Goal: Navigation & Orientation: Find specific page/section

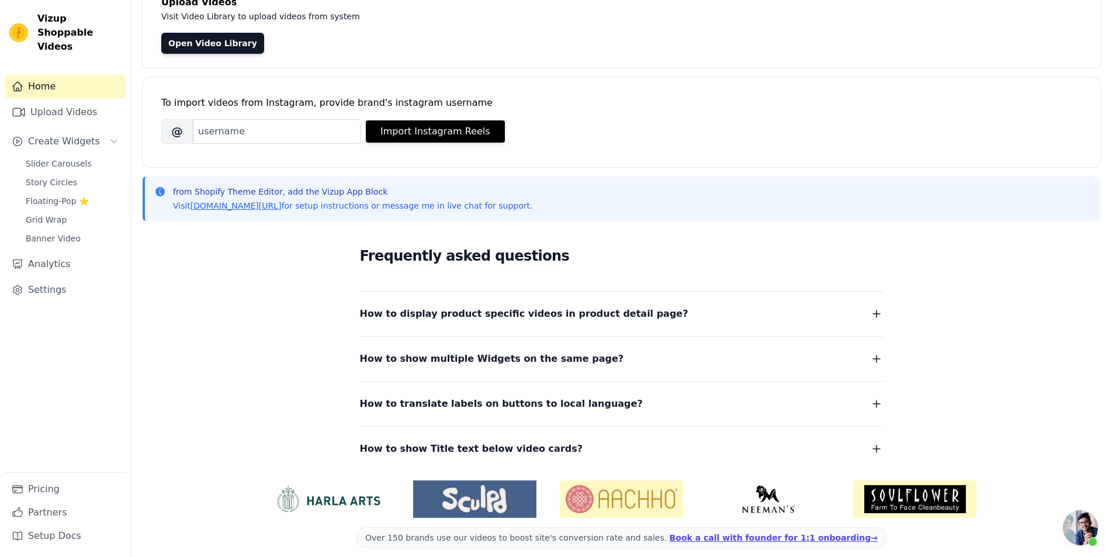
scroll to position [99, 0]
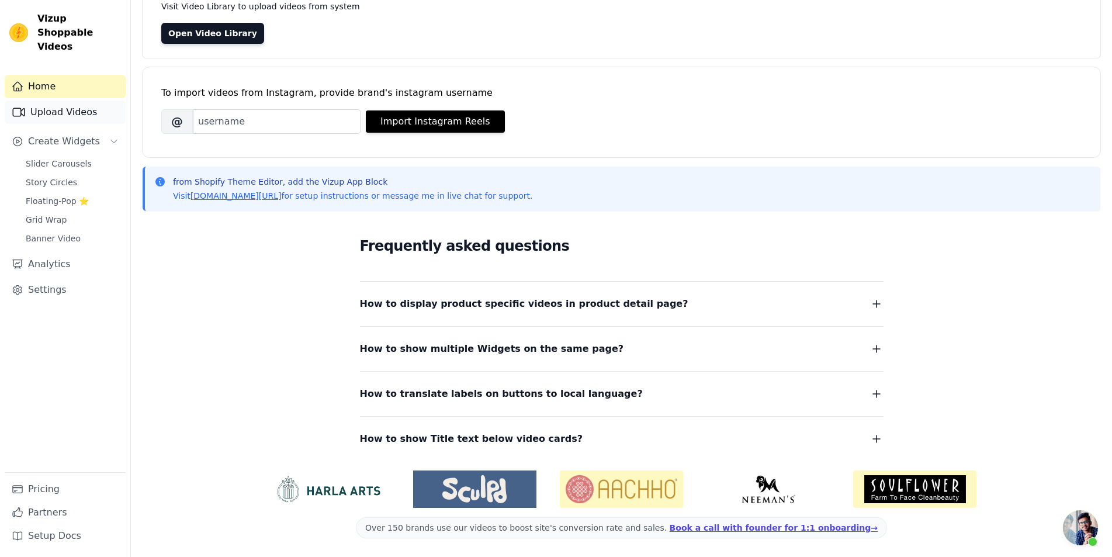
click at [69, 104] on link "Upload Videos" at bounding box center [65, 111] width 121 height 23
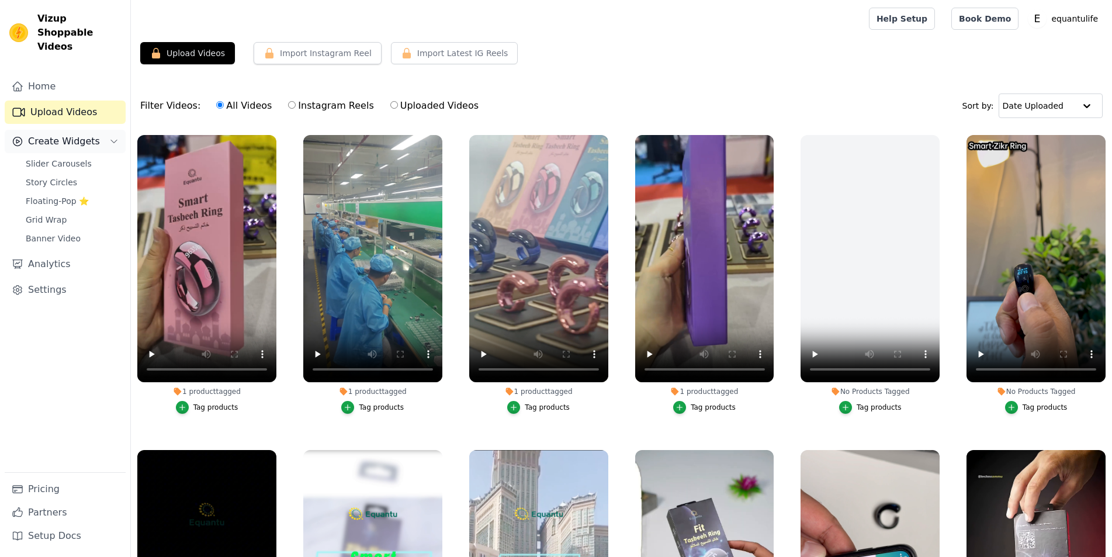
click at [106, 130] on button "Create Widgets" at bounding box center [65, 141] width 121 height 23
click at [52, 284] on link "Settings" at bounding box center [65, 289] width 121 height 23
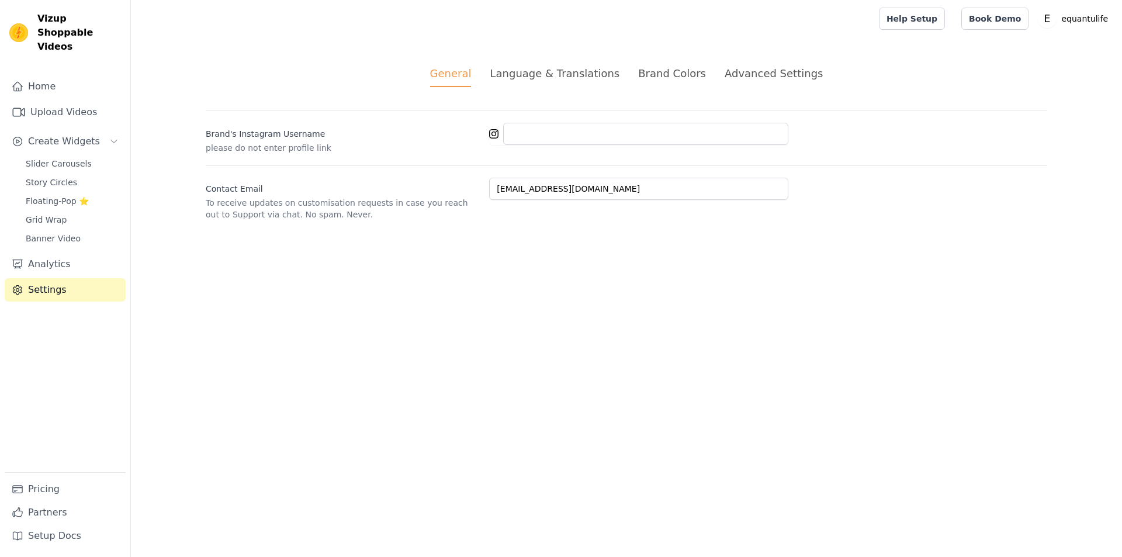
click at [530, 75] on div "Language & Translations" at bounding box center [555, 73] width 130 height 16
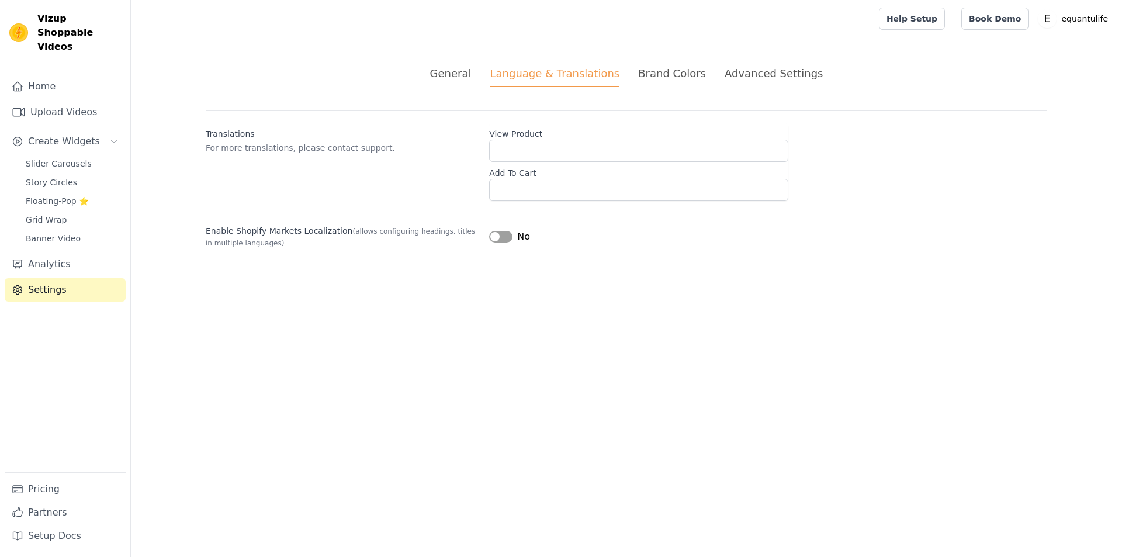
click at [666, 69] on div "Brand Colors" at bounding box center [672, 73] width 68 height 16
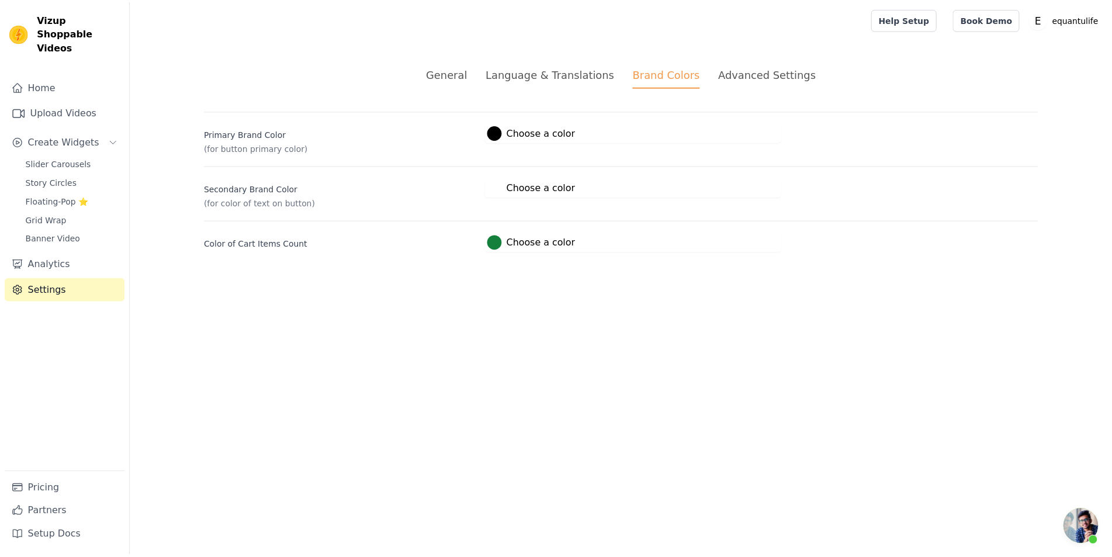
scroll to position [77, 0]
click at [759, 74] on div "Advanced Settings" at bounding box center [773, 73] width 98 height 16
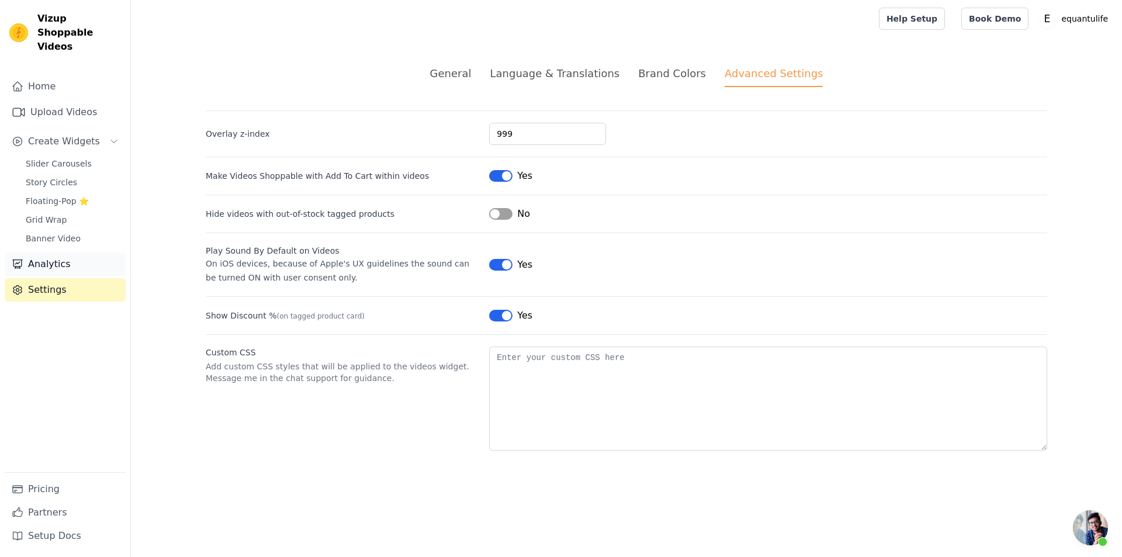
click at [67, 257] on link "Analytics" at bounding box center [65, 263] width 121 height 23
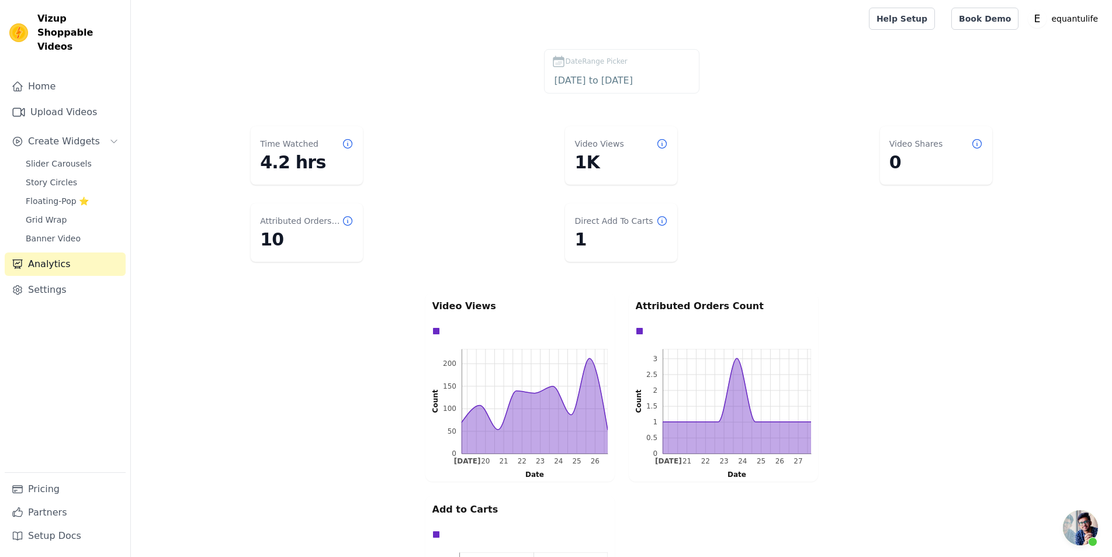
click at [608, 61] on span "DateRange Picker" at bounding box center [596, 61] width 62 height 11
click at [561, 68] on label "DateRange Picker [DATE] to [DATE]" at bounding box center [621, 71] width 155 height 44
click at [922, 34] on div "Help Setup Book Demo Open user menu E equantulife Settings Help Docs Sign out" at bounding box center [986, 18] width 234 height 37
click at [919, 23] on link "Help Setup" at bounding box center [902, 19] width 66 height 22
click at [50, 232] on span "Banner Video" at bounding box center [53, 238] width 55 height 12
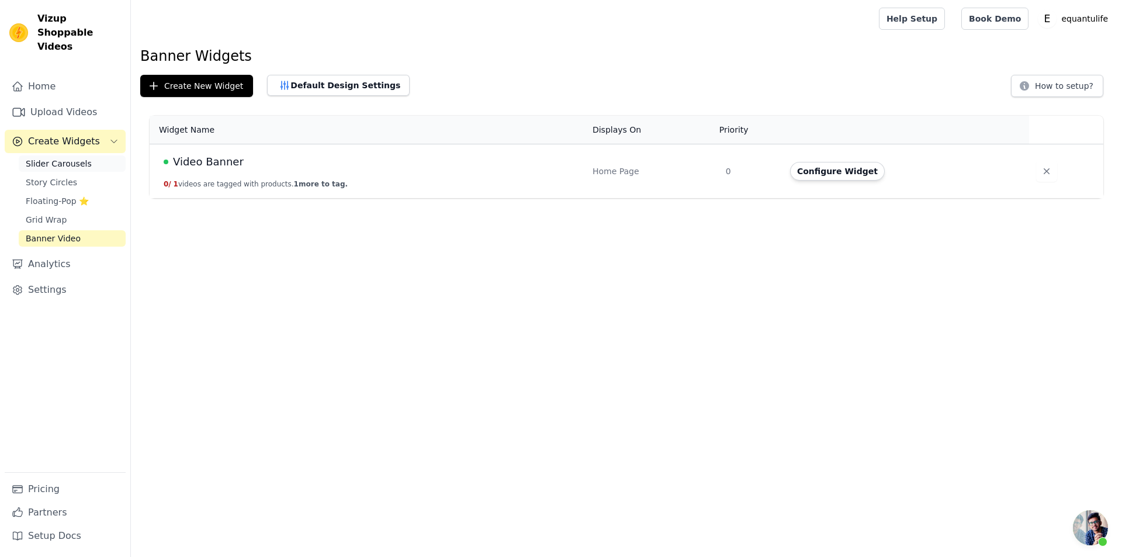
click at [77, 155] on link "Slider Carousels" at bounding box center [72, 163] width 107 height 16
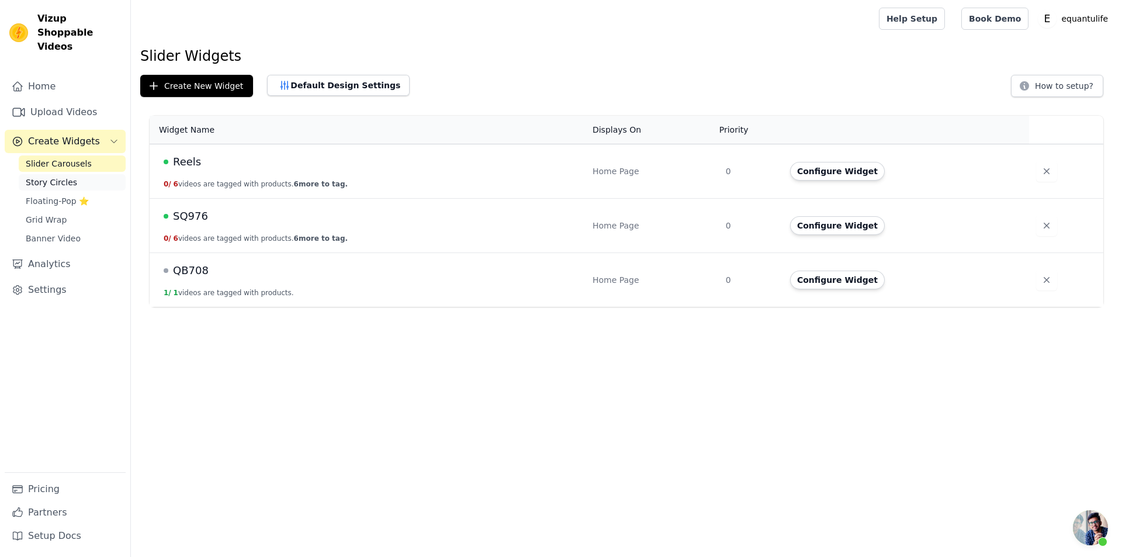
click at [65, 176] on span "Story Circles" at bounding box center [51, 182] width 51 height 12
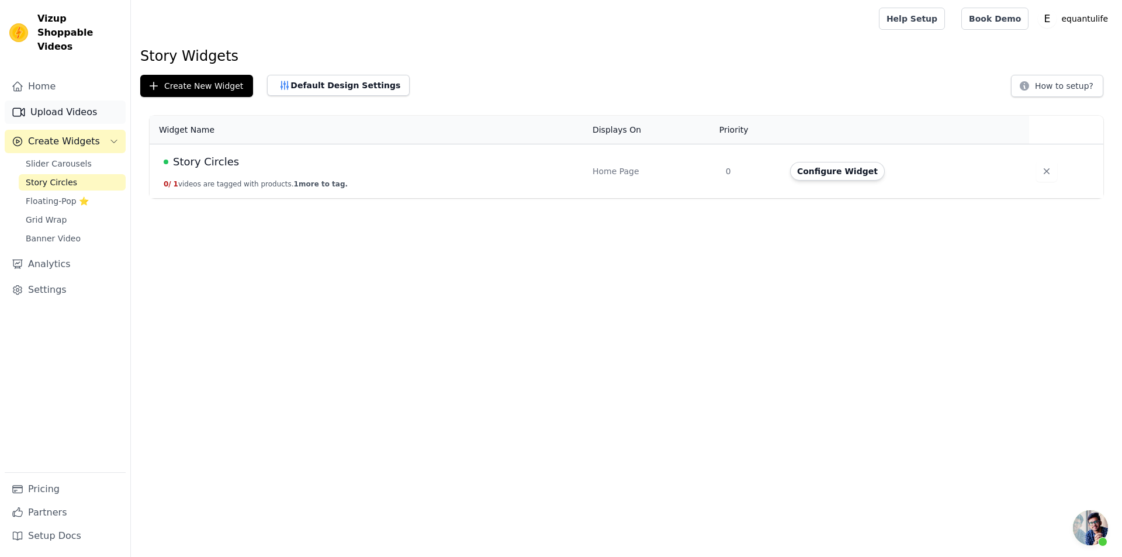
click at [66, 103] on link "Upload Videos" at bounding box center [65, 111] width 121 height 23
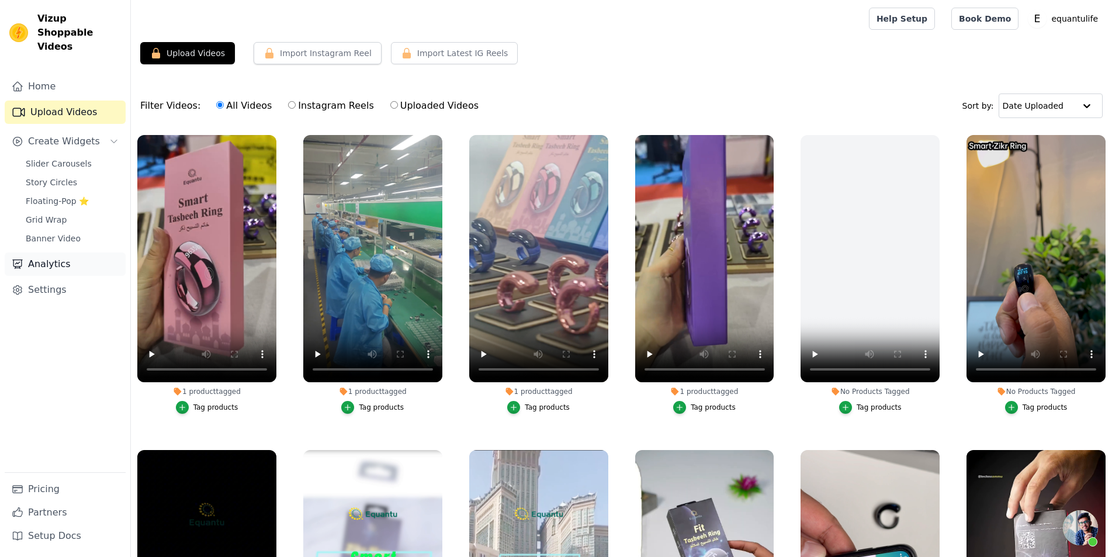
click at [40, 252] on link "Analytics" at bounding box center [65, 263] width 121 height 23
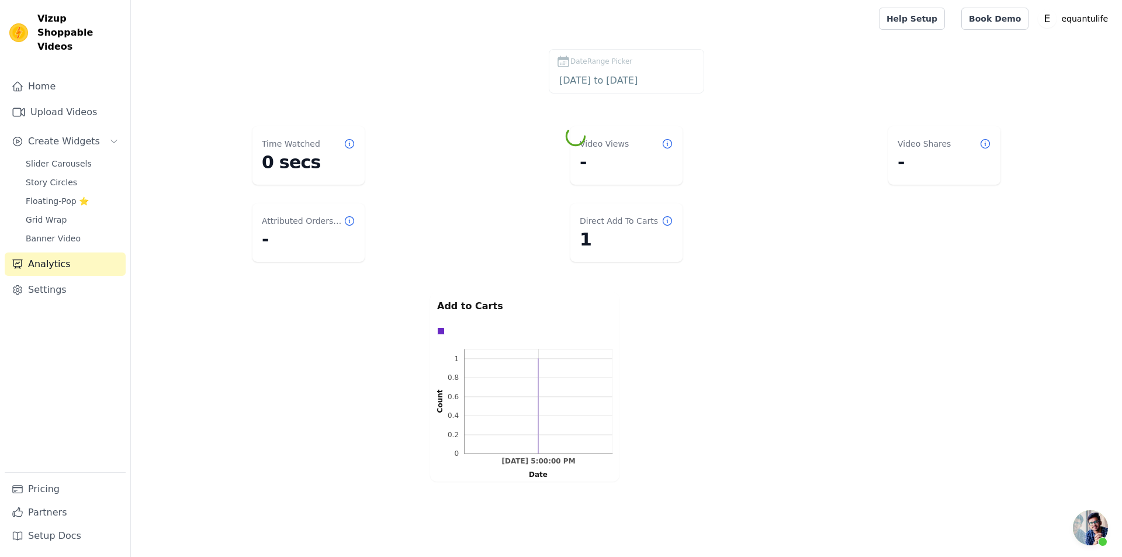
click at [308, 142] on dt "Time Watched" at bounding box center [291, 144] width 58 height 12
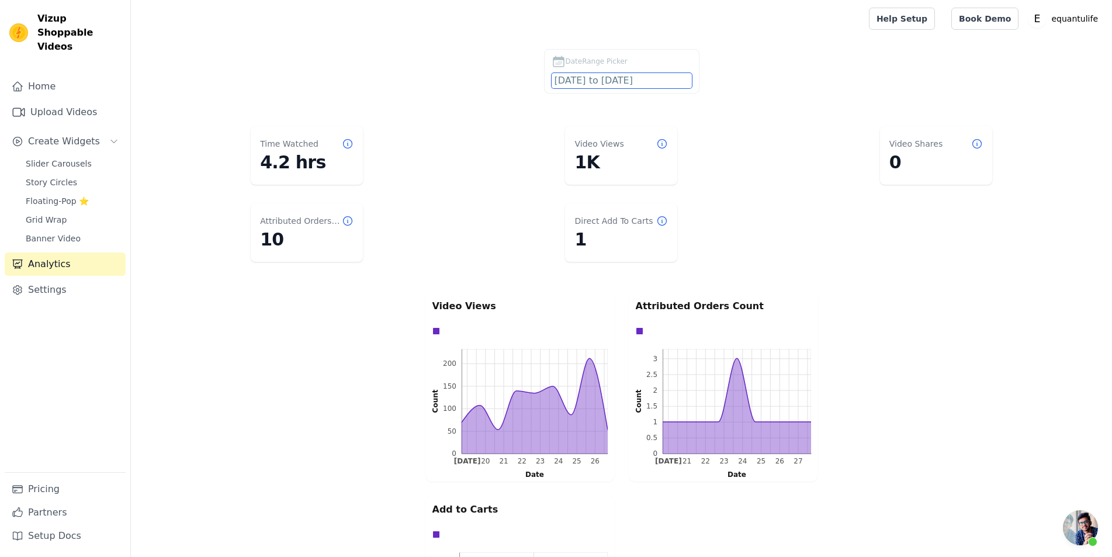
click at [613, 77] on input "[DATE] to [DATE]" at bounding box center [621, 80] width 140 height 15
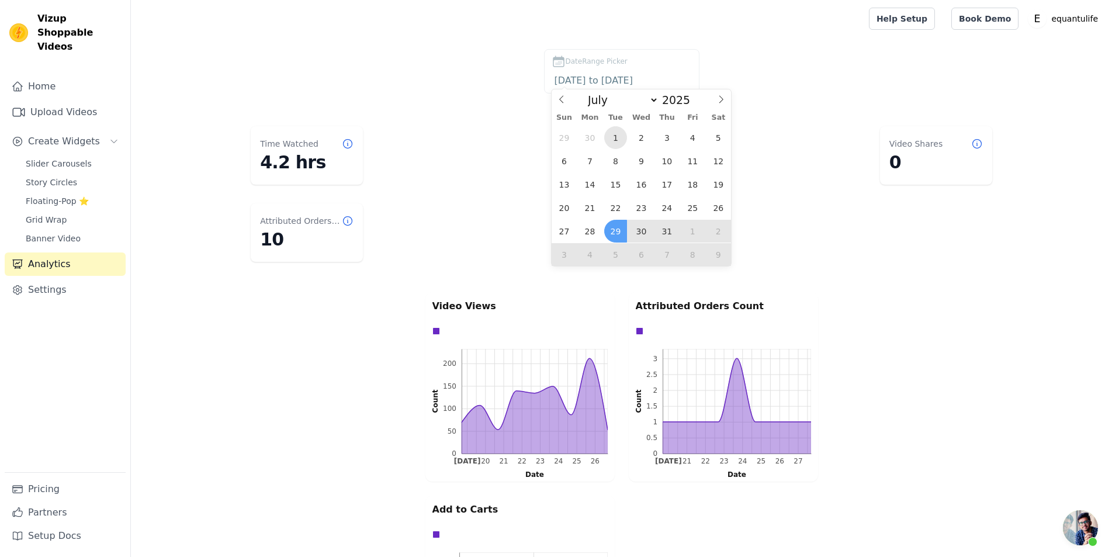
click at [621, 137] on span "1" at bounding box center [615, 137] width 23 height 23
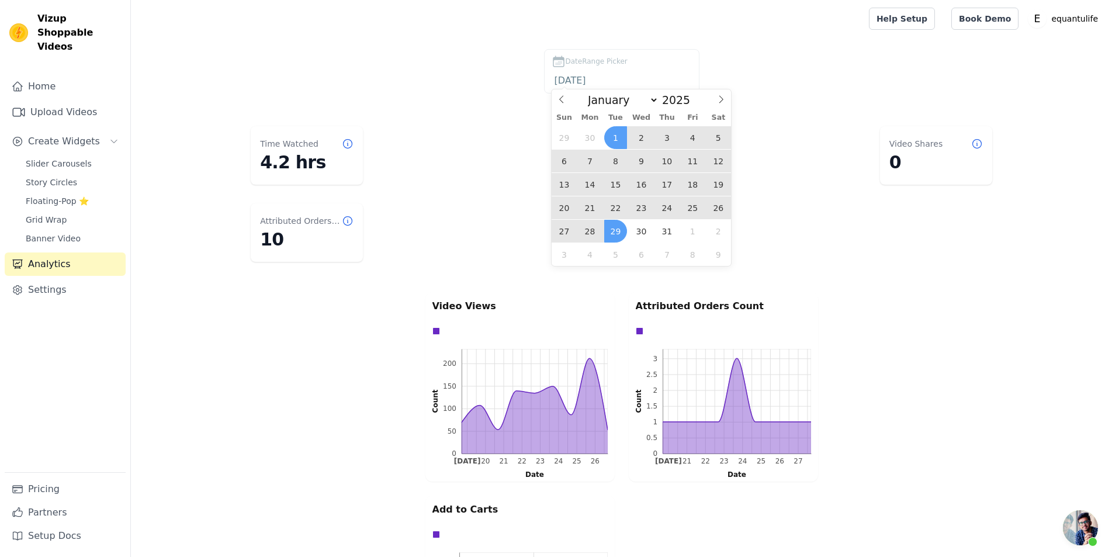
click at [610, 234] on span "29" at bounding box center [615, 231] width 23 height 23
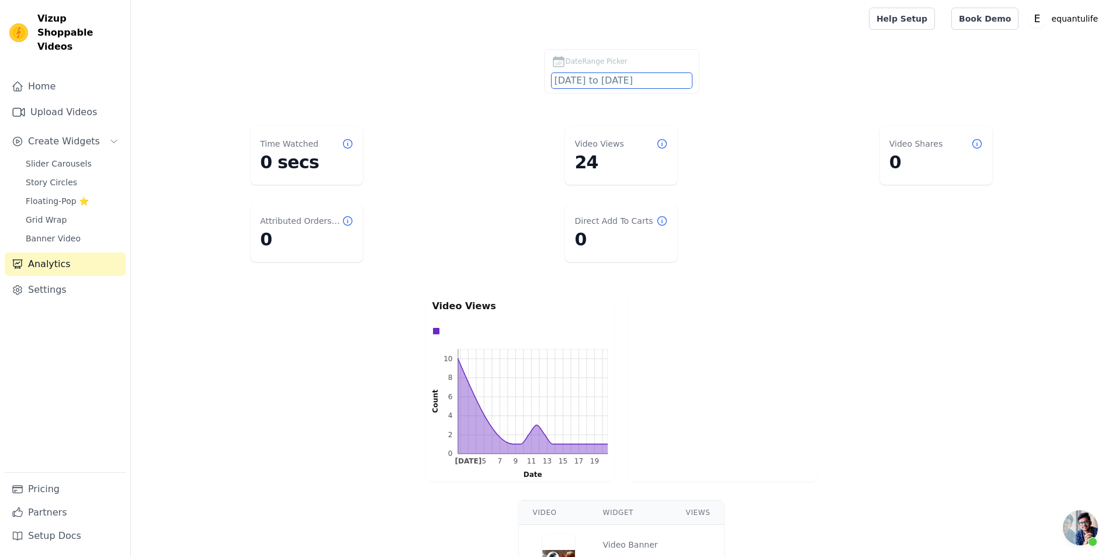
click at [622, 82] on input "[DATE] to [DATE]" at bounding box center [621, 80] width 140 height 15
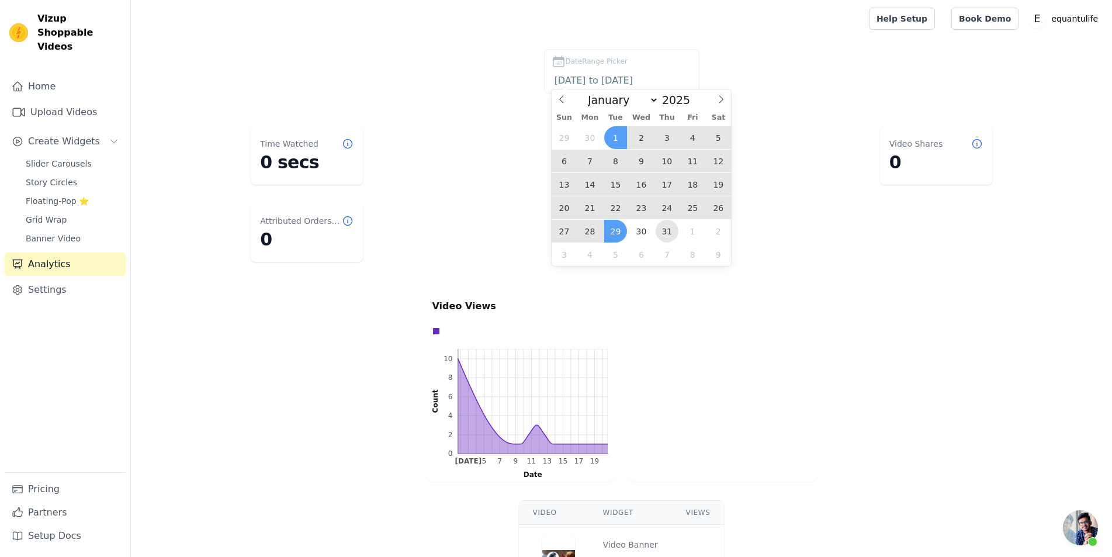
click at [657, 227] on span "31" at bounding box center [666, 231] width 23 height 23
type input "[DATE]"
click at [720, 99] on icon at bounding box center [721, 99] width 8 height 8
select select "7"
click at [566, 262] on span "31" at bounding box center [564, 254] width 23 height 23
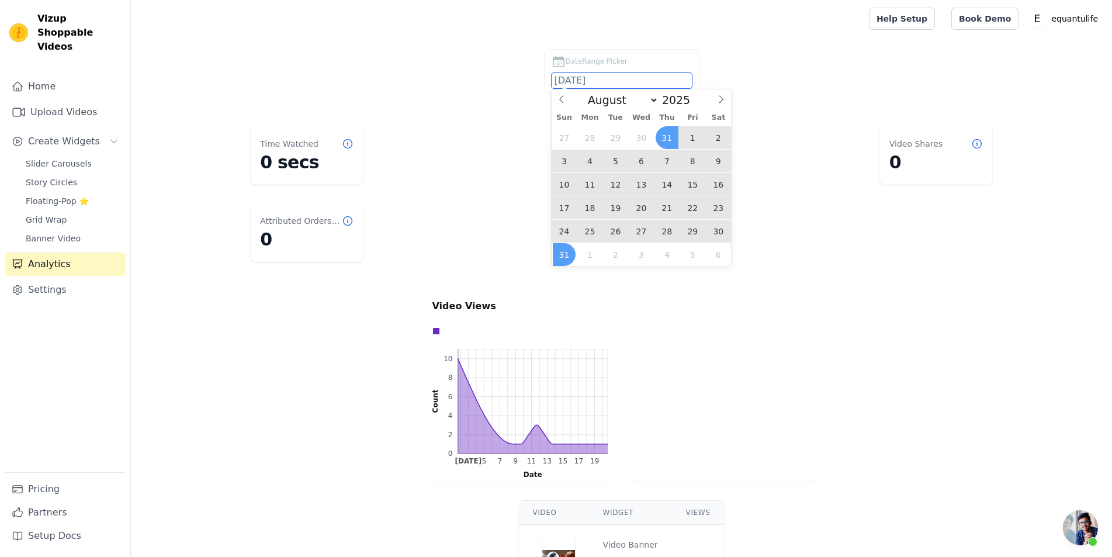
type input "[DATE] to [DATE]"
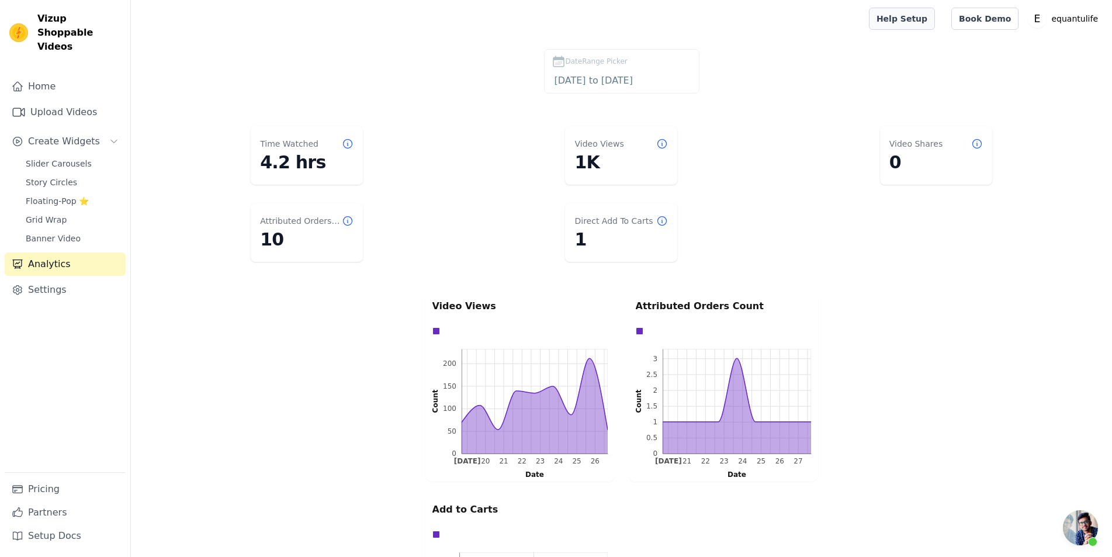
click at [926, 24] on link "Help Setup" at bounding box center [902, 19] width 66 height 22
click at [64, 278] on link "Settings" at bounding box center [65, 289] width 121 height 23
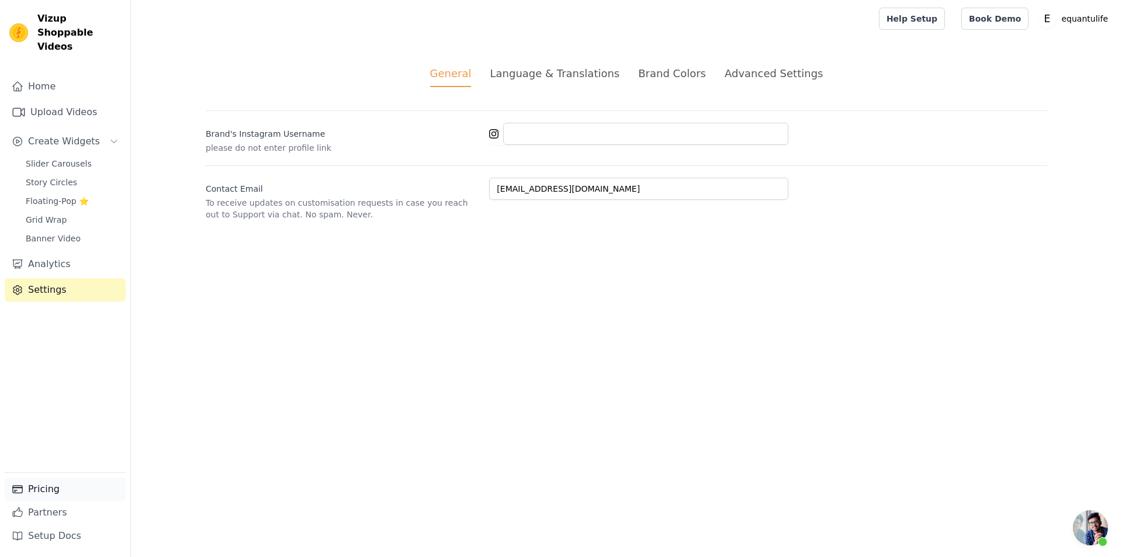
click at [53, 493] on link "Pricing" at bounding box center [65, 488] width 121 height 23
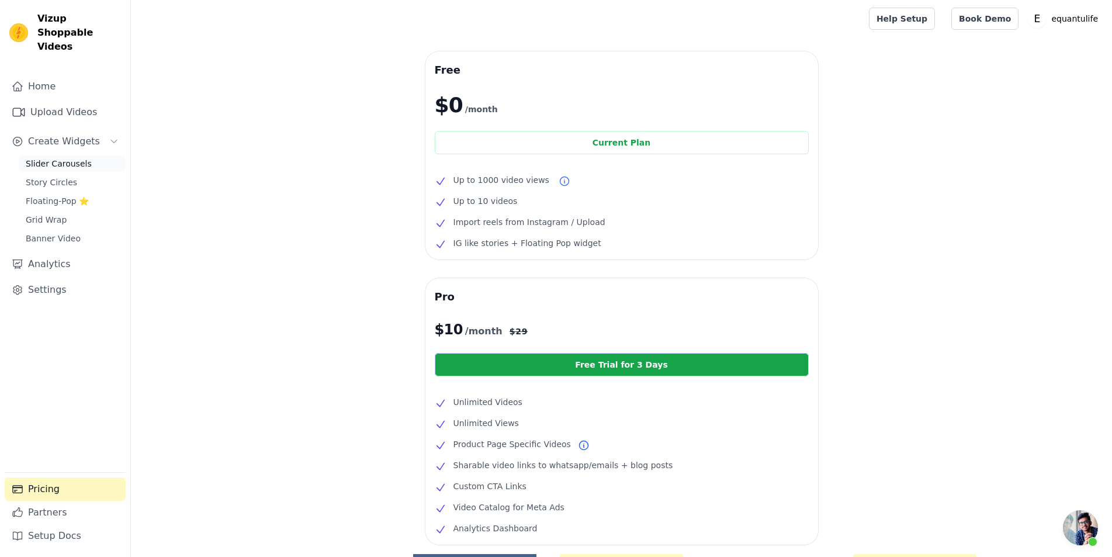
click at [63, 158] on span "Slider Carousels" at bounding box center [59, 164] width 66 height 12
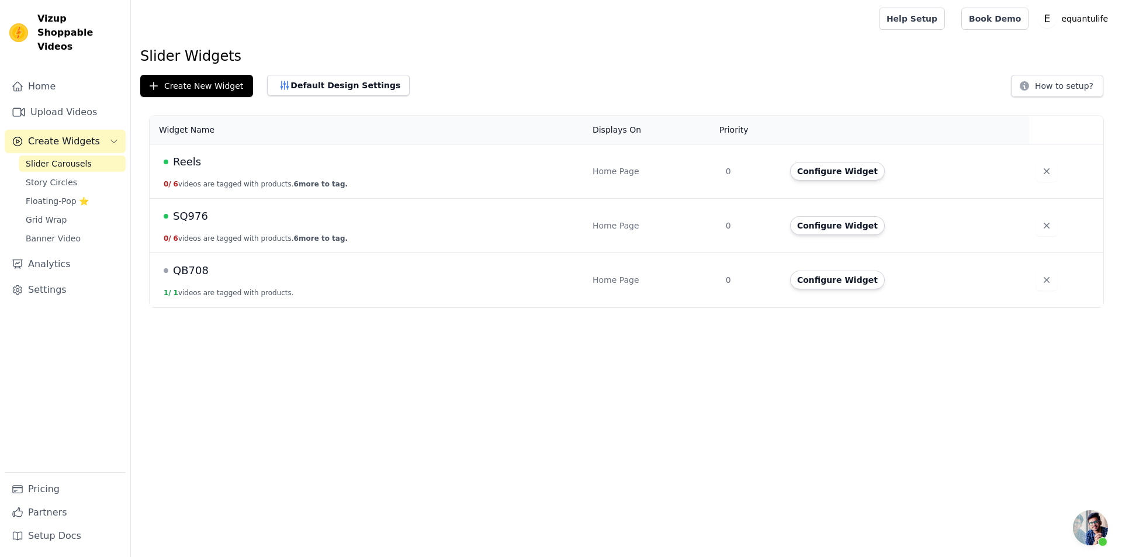
click at [269, 166] on div "Reels" at bounding box center [371, 162] width 415 height 16
click at [181, 162] on span "Reels" at bounding box center [187, 162] width 28 height 16
